Goal: Navigation & Orientation: Find specific page/section

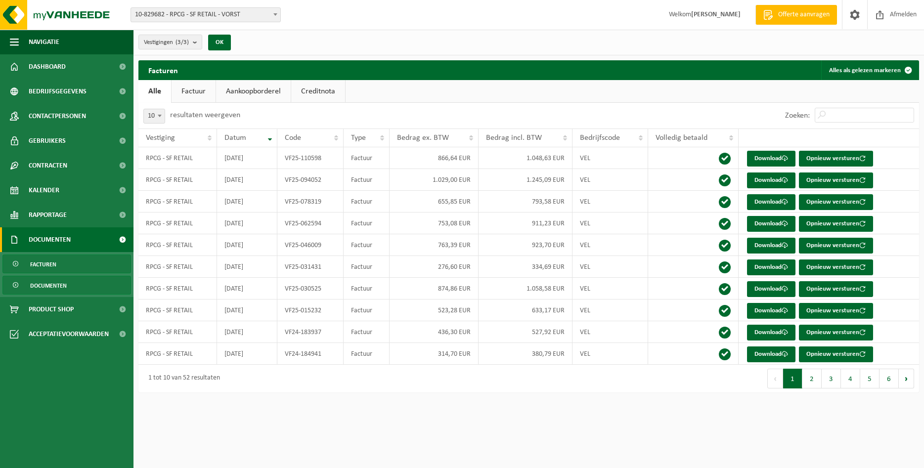
click at [73, 288] on link "Documenten" at bounding box center [66, 285] width 129 height 19
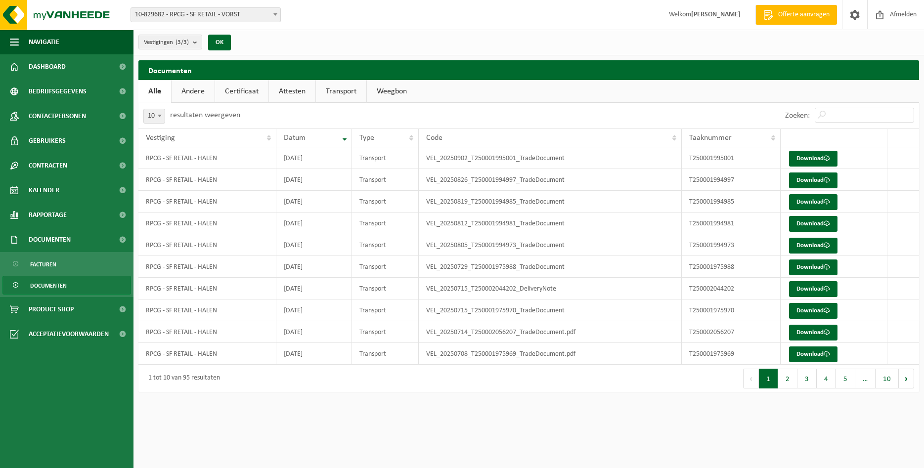
click at [385, 93] on link "Weegbon" at bounding box center [392, 91] width 50 height 23
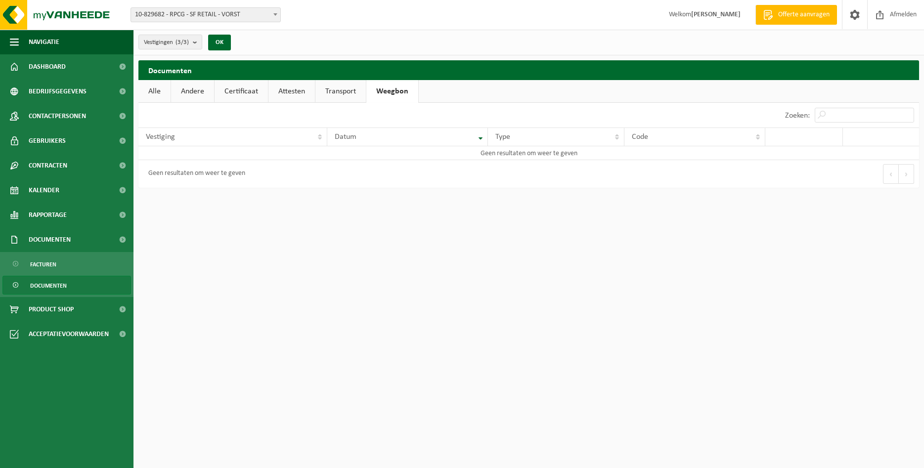
click at [352, 88] on link "Transport" at bounding box center [340, 91] width 50 height 23
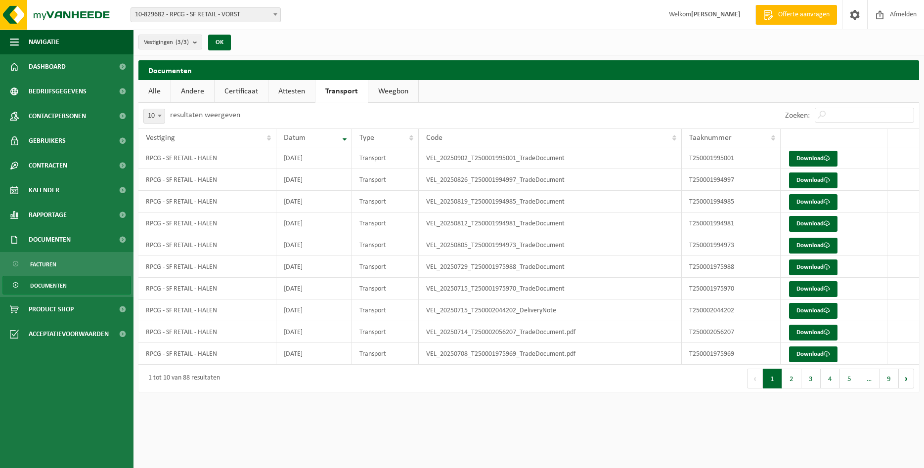
click at [287, 89] on link "Attesten" at bounding box center [291, 91] width 46 height 23
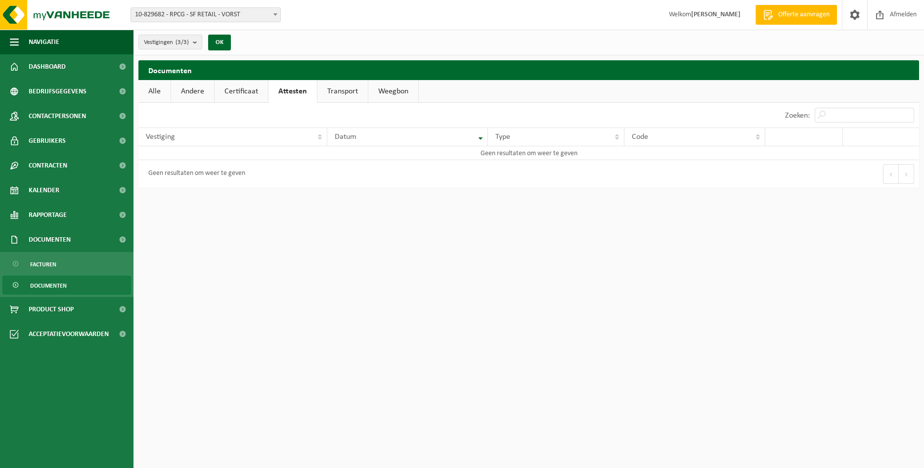
click at [242, 89] on link "Certificaat" at bounding box center [241, 91] width 53 height 23
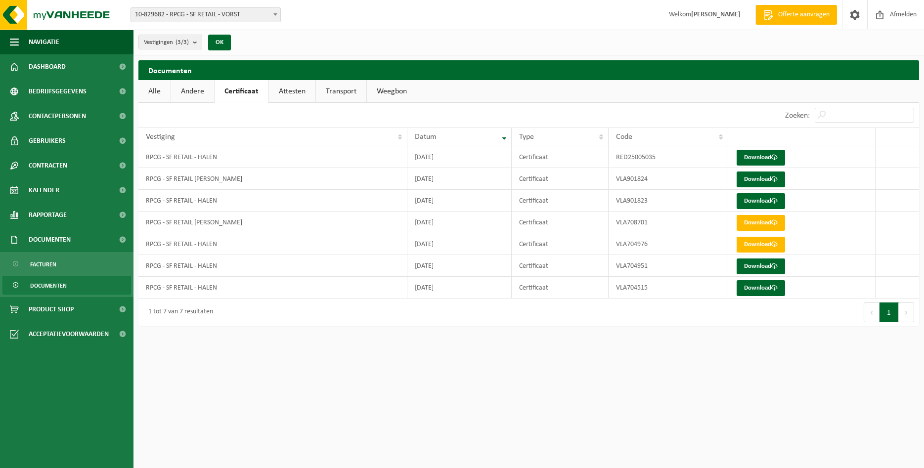
drag, startPoint x: 197, startPoint y: 91, endPoint x: 184, endPoint y: 92, distance: 12.4
click at [197, 92] on link "Andere" at bounding box center [192, 91] width 43 height 23
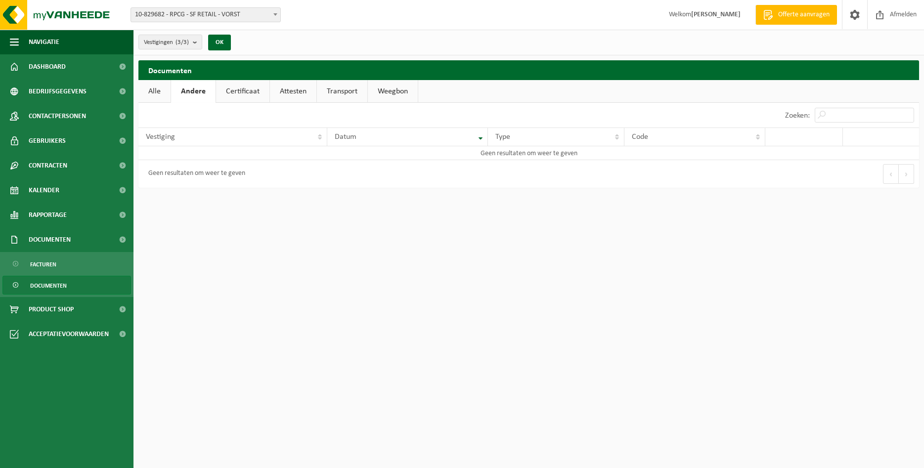
click at [158, 93] on link "Alle" at bounding box center [154, 91] width 32 height 23
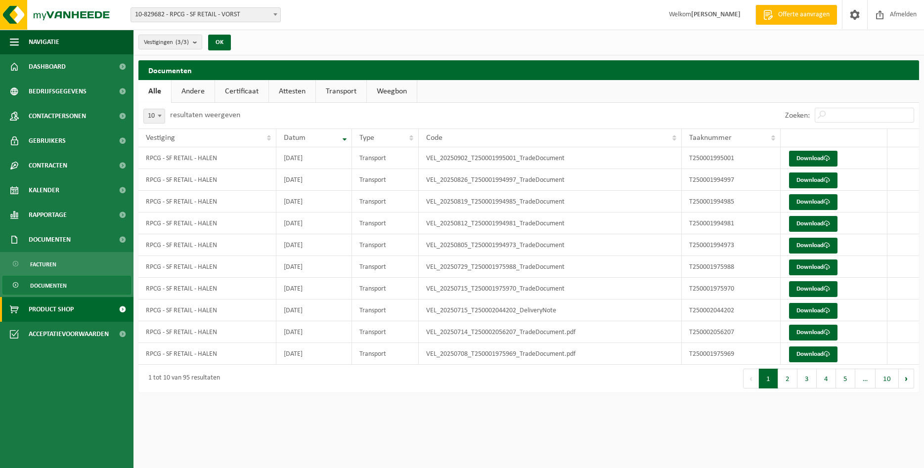
click at [56, 315] on span "Product Shop" at bounding box center [51, 309] width 45 height 25
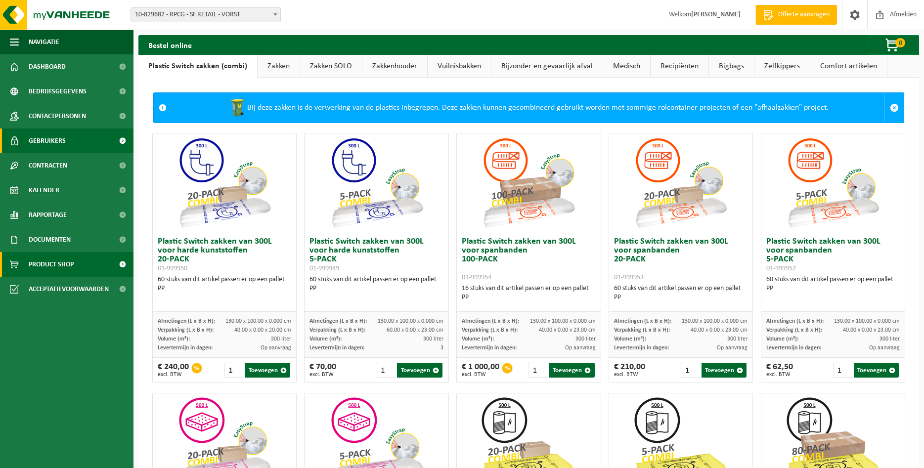
click at [37, 139] on span "Gebruikers" at bounding box center [47, 141] width 37 height 25
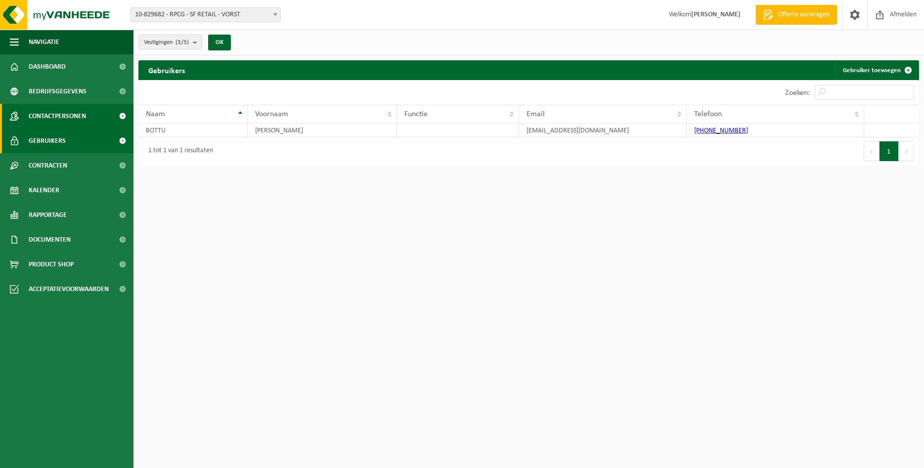
click at [49, 115] on span "Contactpersonen" at bounding box center [57, 116] width 57 height 25
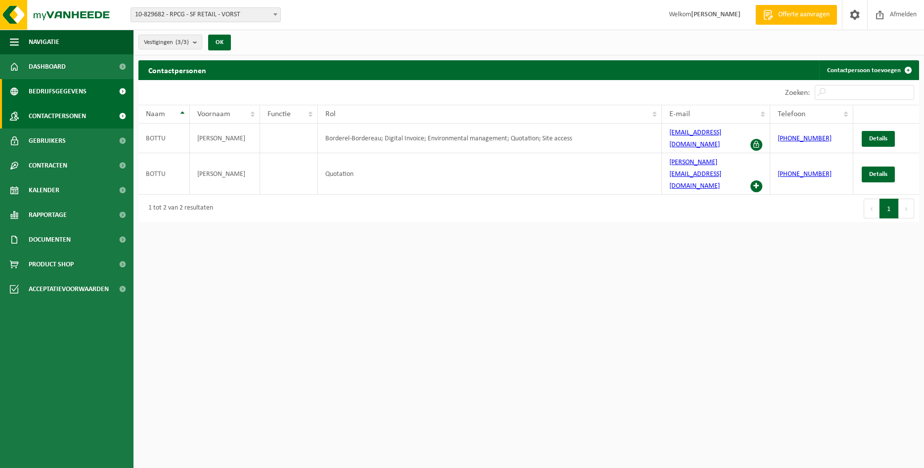
click at [62, 94] on span "Bedrijfsgegevens" at bounding box center [58, 91] width 58 height 25
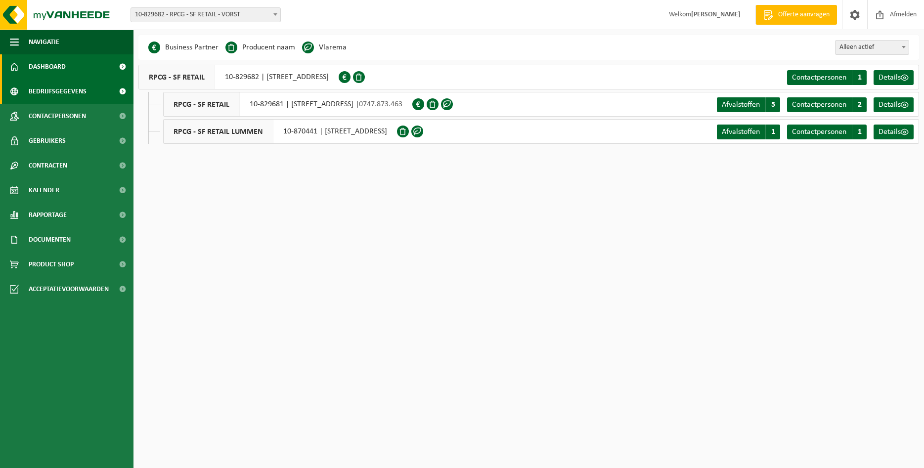
click at [59, 66] on span "Dashboard" at bounding box center [47, 66] width 37 height 25
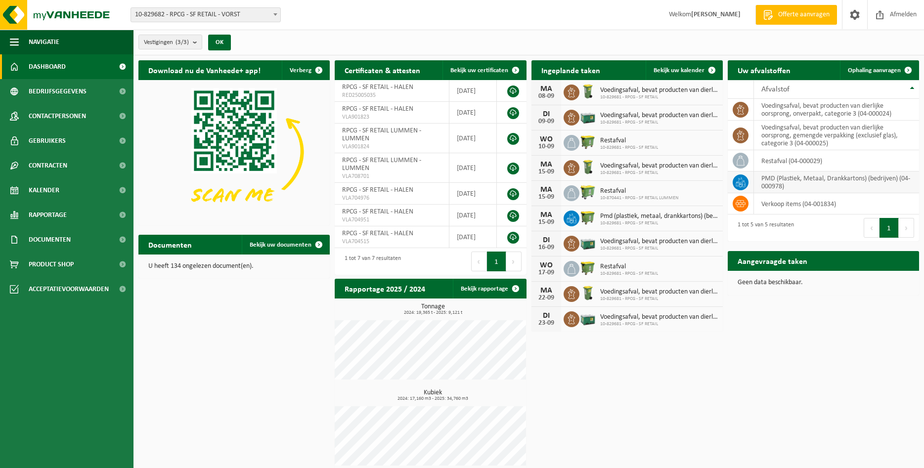
click at [791, 179] on td "PMD (Plastiek, Metaal, Drankkartons) (bedrijven) (04-000978)" at bounding box center [836, 183] width 165 height 22
click at [750, 181] on td at bounding box center [741, 183] width 26 height 22
click at [746, 181] on span at bounding box center [740, 182] width 16 height 16
click at [745, 181] on icon at bounding box center [740, 182] width 10 height 10
click at [744, 181] on icon at bounding box center [740, 182] width 10 height 10
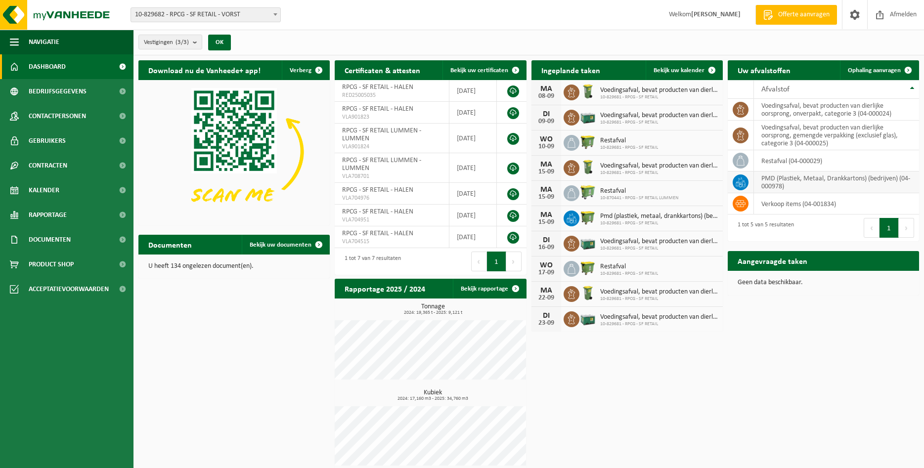
click at [744, 182] on icon at bounding box center [740, 182] width 10 height 10
click at [860, 270] on link "Toon de aangevraagde taken" at bounding box center [867, 280] width 102 height 20
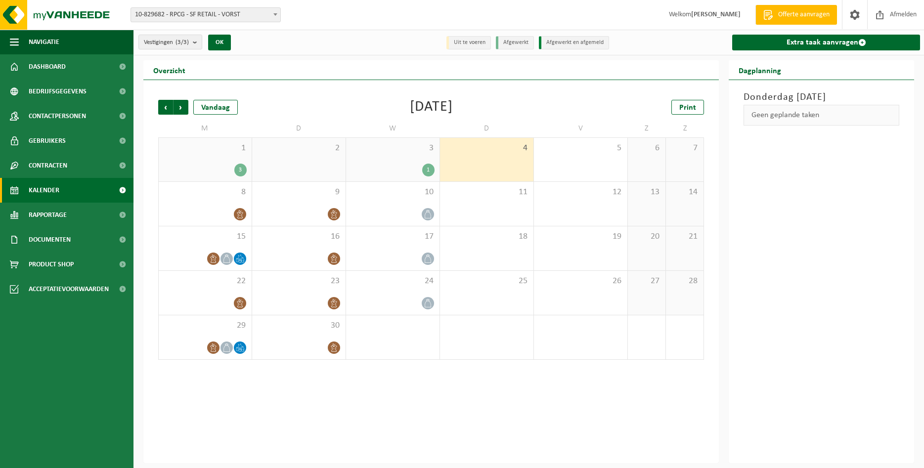
click at [329, 161] on div "2" at bounding box center [298, 159] width 93 height 43
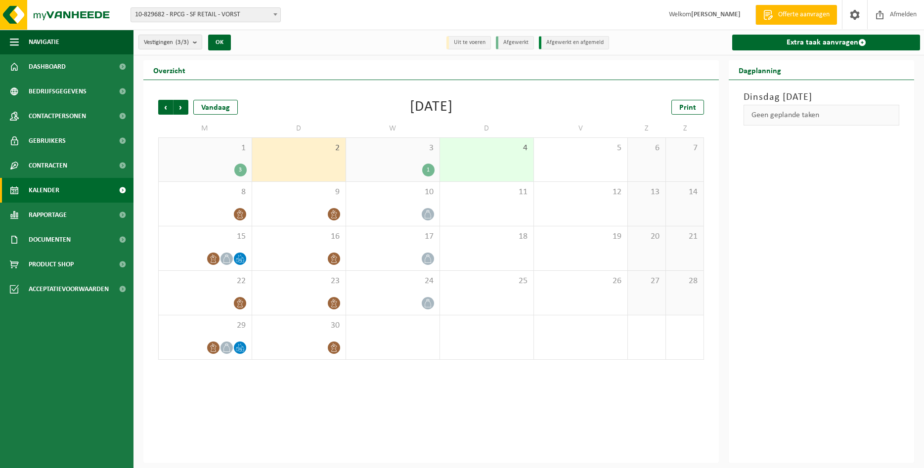
click at [415, 168] on div "1" at bounding box center [393, 170] width 84 height 13
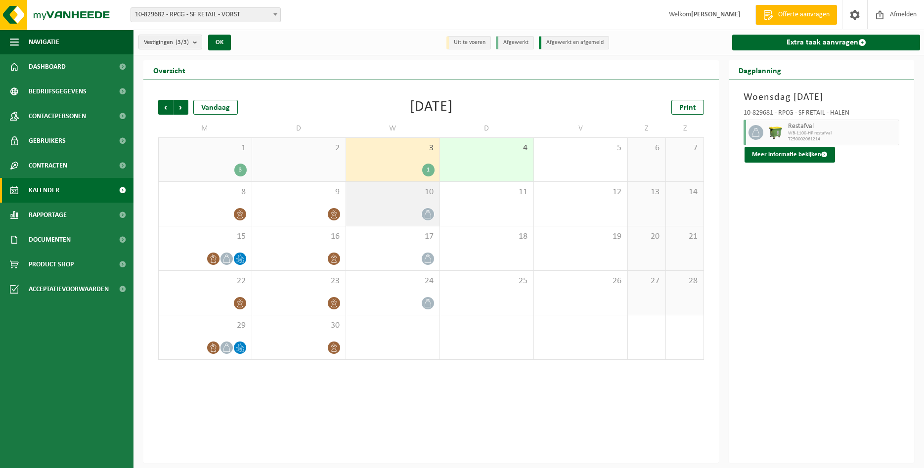
click at [412, 209] on div at bounding box center [393, 214] width 84 height 13
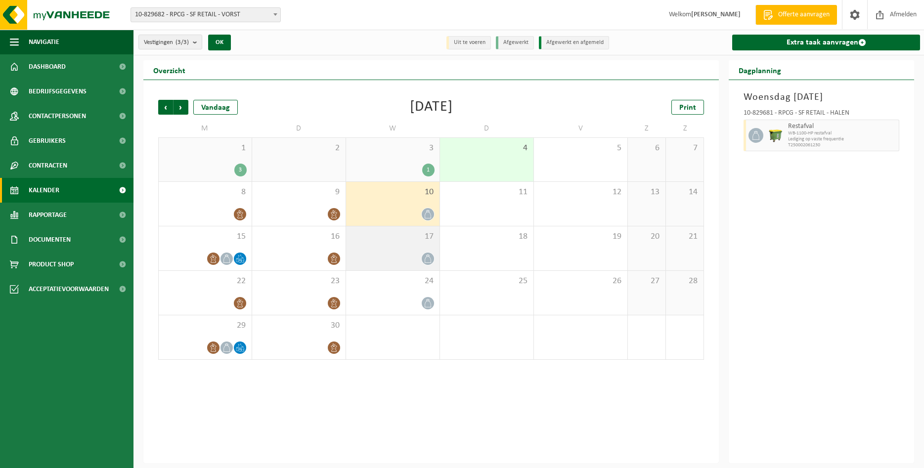
click at [411, 247] on div "17" at bounding box center [392, 248] width 93 height 44
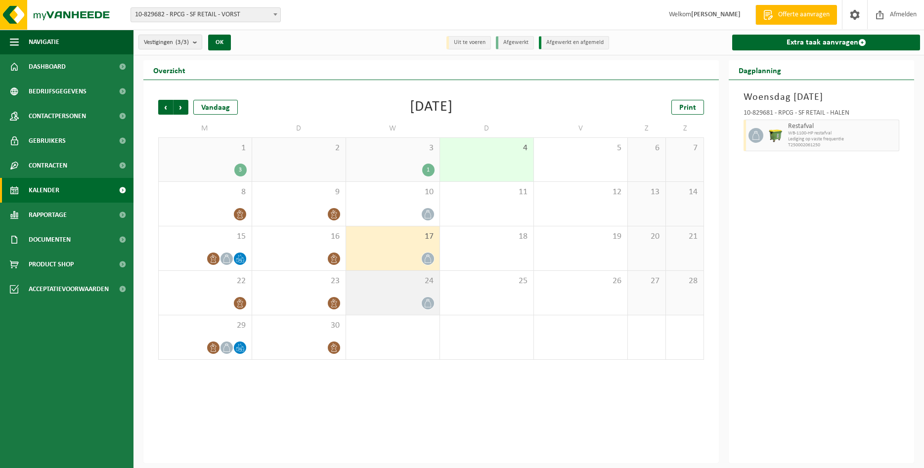
click at [412, 290] on div "24" at bounding box center [392, 293] width 93 height 44
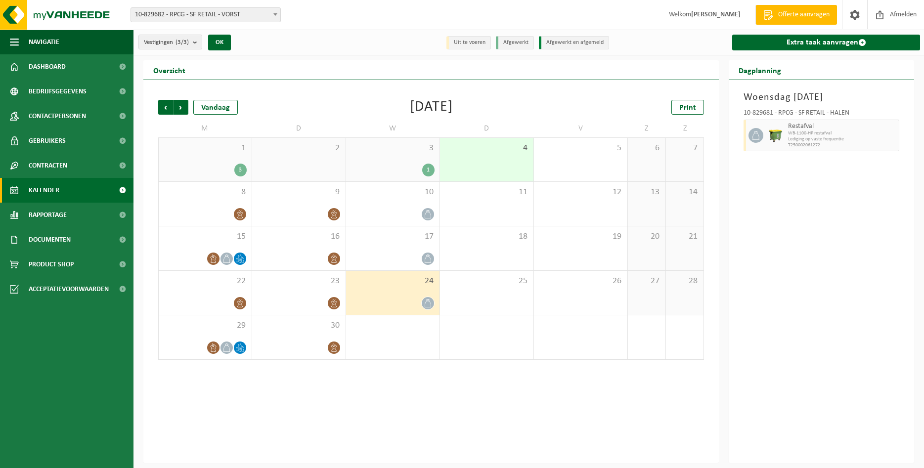
click at [210, 154] on div "1 3" at bounding box center [205, 159] width 93 height 43
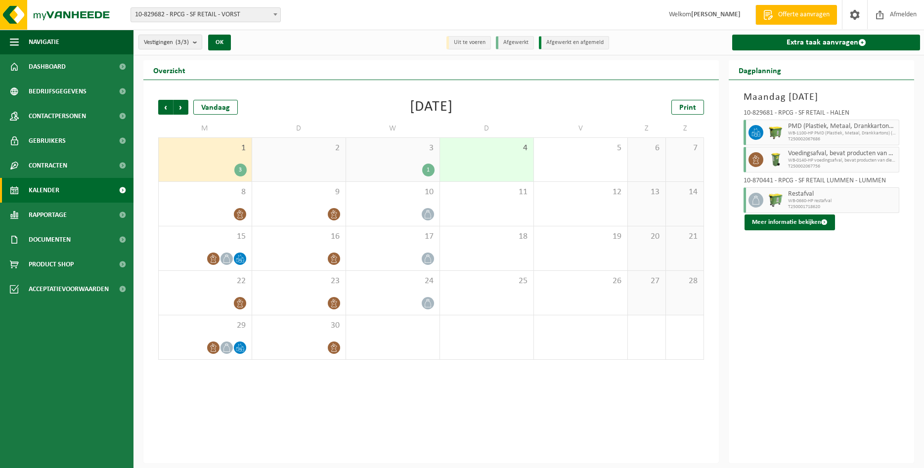
click at [389, 164] on div "1" at bounding box center [393, 170] width 84 height 13
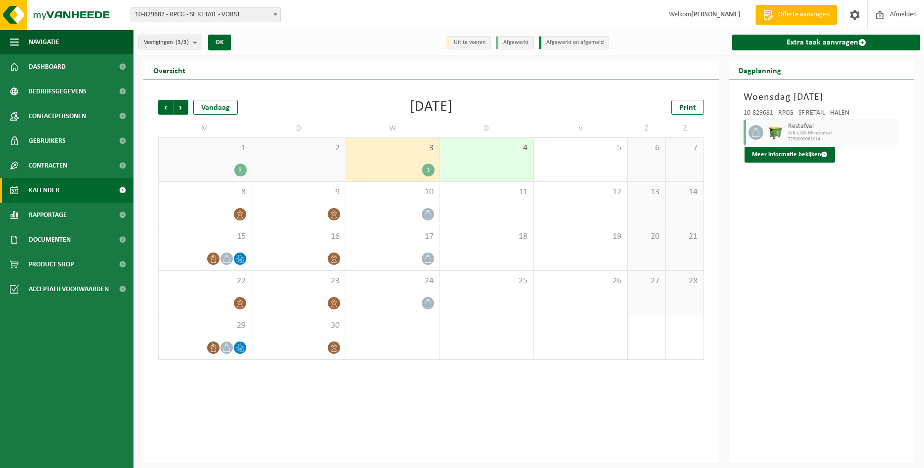
click at [211, 161] on div "1 3" at bounding box center [205, 159] width 93 height 43
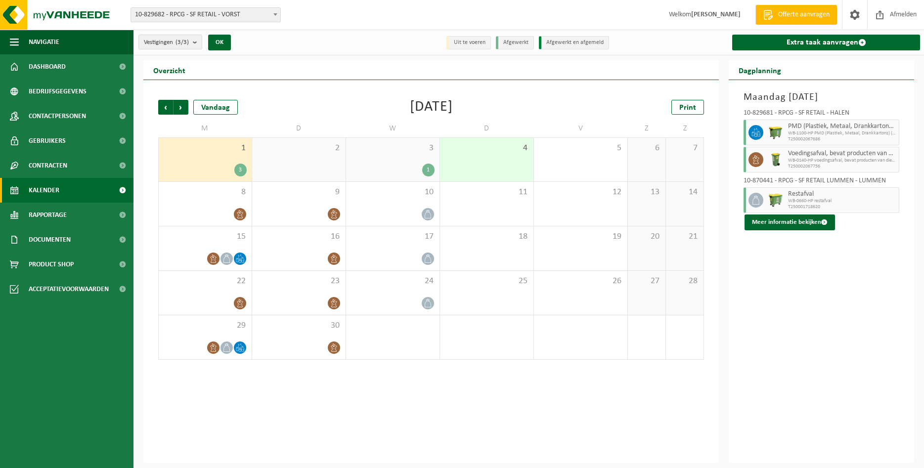
click at [243, 167] on div "3" at bounding box center [240, 170] width 12 height 13
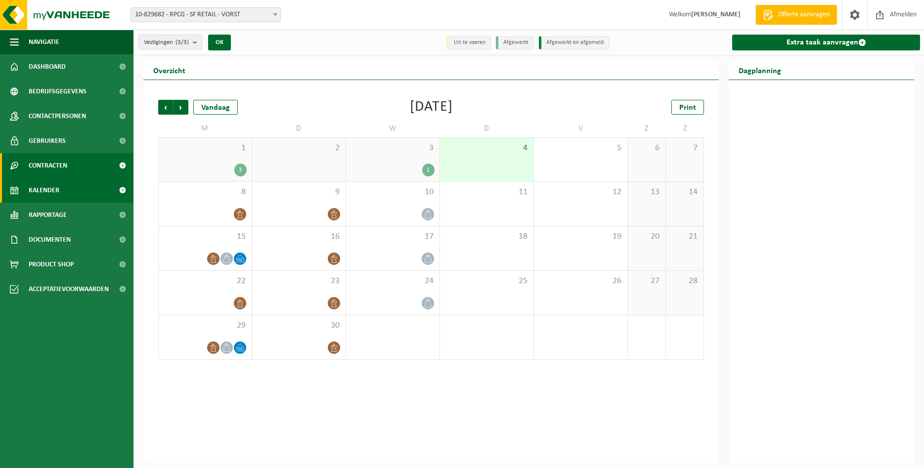
click at [66, 160] on span "Contracten" at bounding box center [48, 165] width 39 height 25
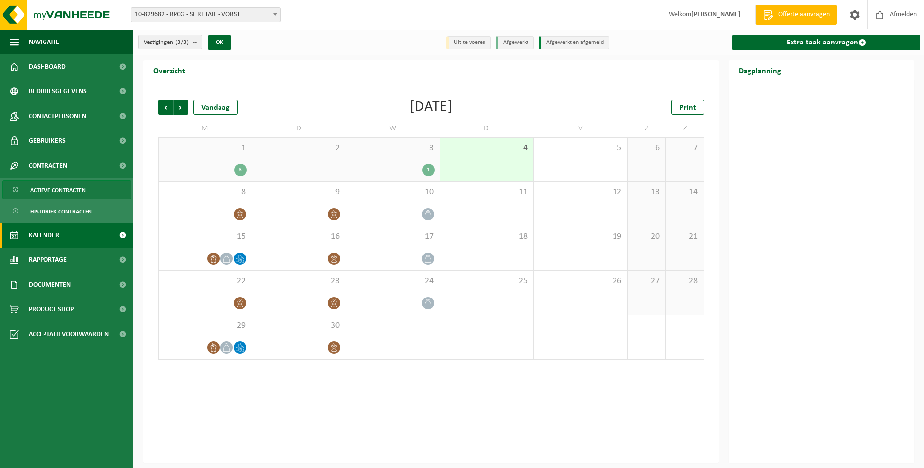
click at [76, 190] on span "Actieve contracten" at bounding box center [57, 190] width 55 height 19
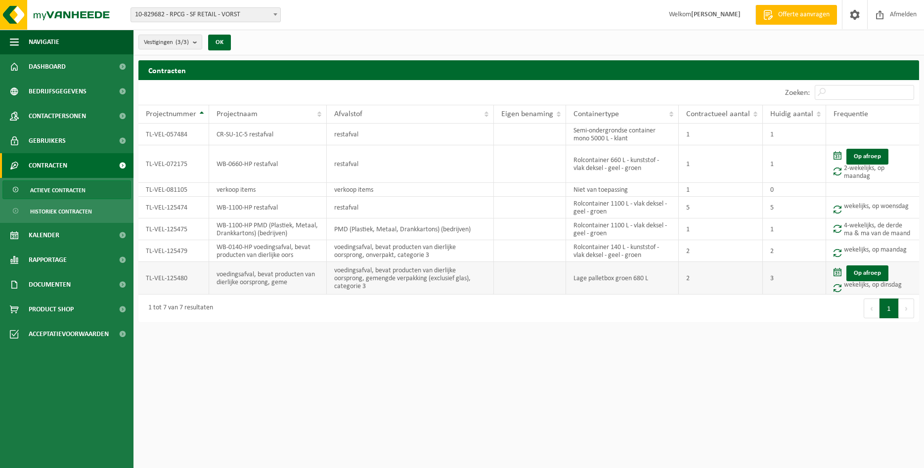
click at [865, 263] on td "Op afroep wekelijks, op dinsdag" at bounding box center [872, 278] width 93 height 33
click at [867, 269] on link "Op afroep" at bounding box center [867, 273] width 42 height 16
